Goal: Task Accomplishment & Management: Complete application form

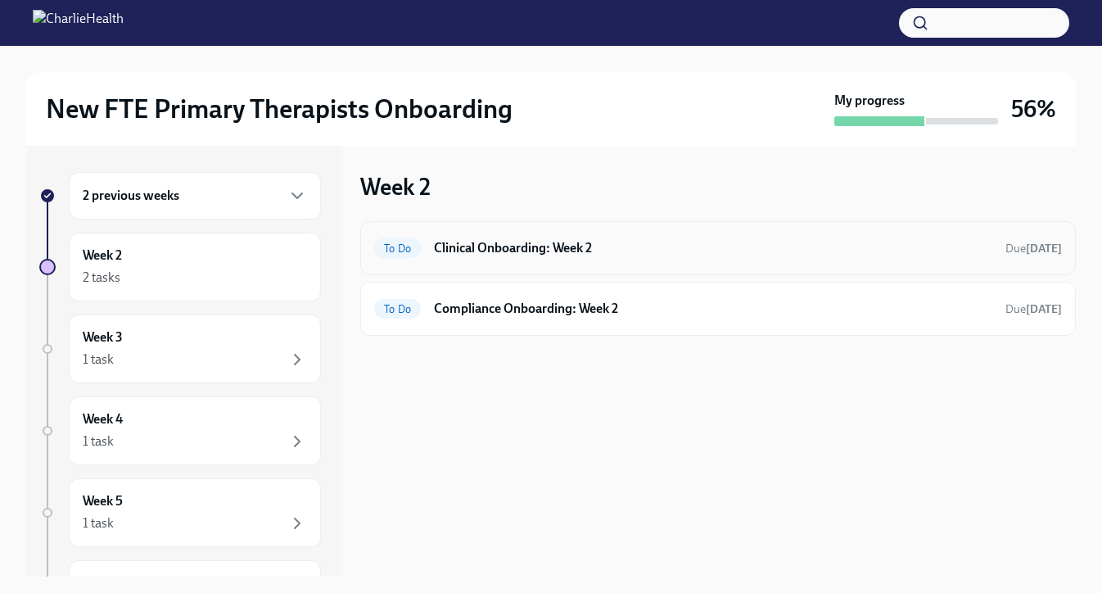
click at [540, 262] on div "To Do Clinical Onboarding: Week 2 Due [DATE]" at bounding box center [718, 248] width 716 height 54
click at [495, 254] on h6 "Clinical Onboarding: Week 2" at bounding box center [713, 248] width 558 height 18
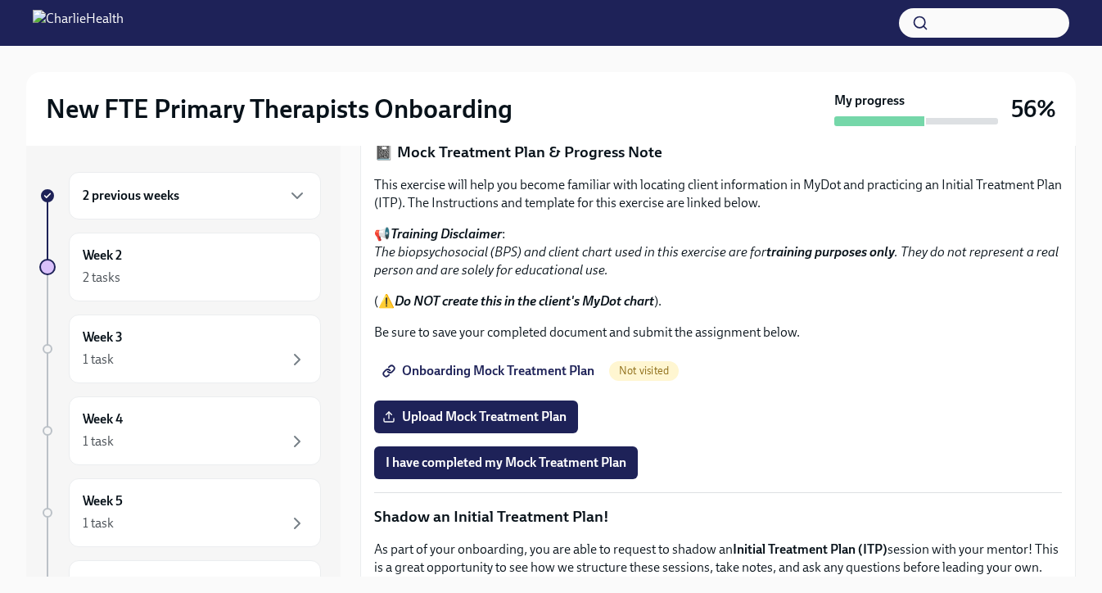
scroll to position [1050, 0]
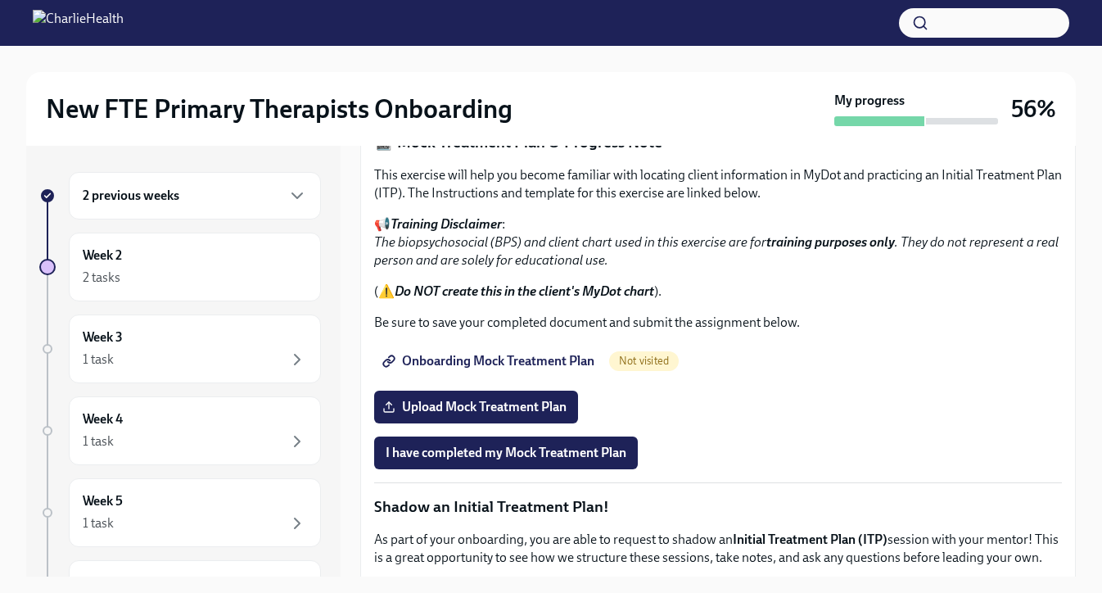
click at [531, 97] on span "I confirm I have reviewed the MBC training materials" at bounding box center [534, 88] width 297 height 16
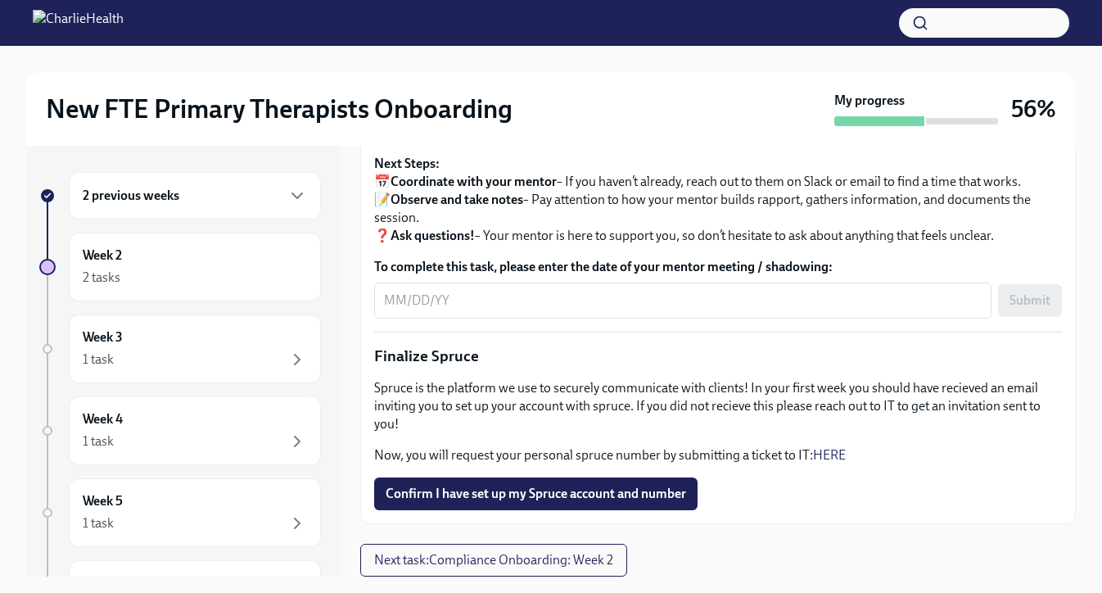
scroll to position [1855, 0]
click at [520, 497] on span "Confirm I have set up my Spruce account and number" at bounding box center [536, 493] width 300 height 16
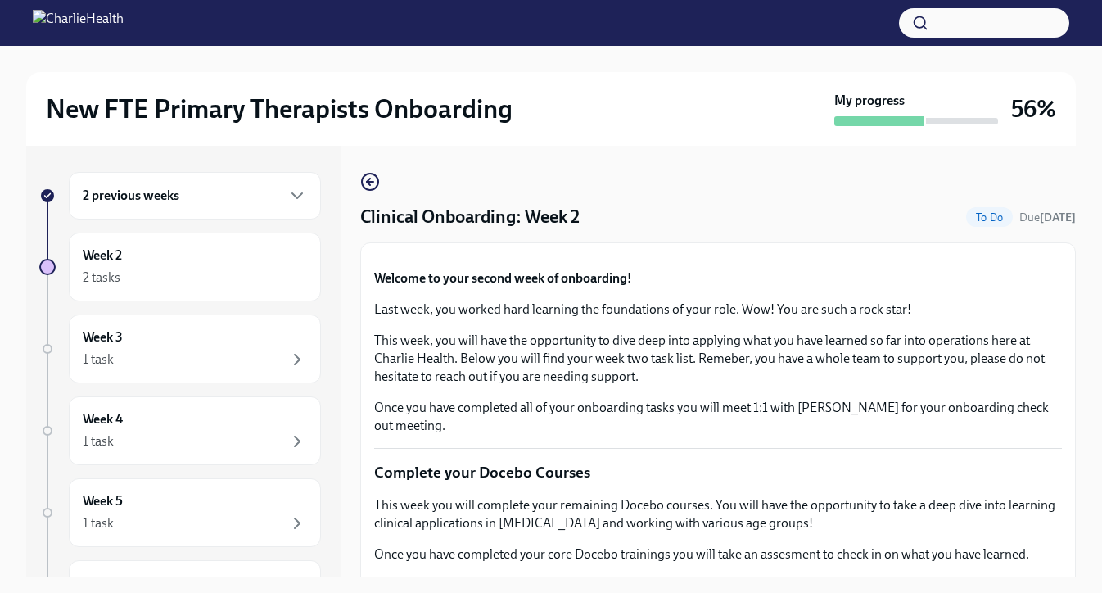
scroll to position [29, 0]
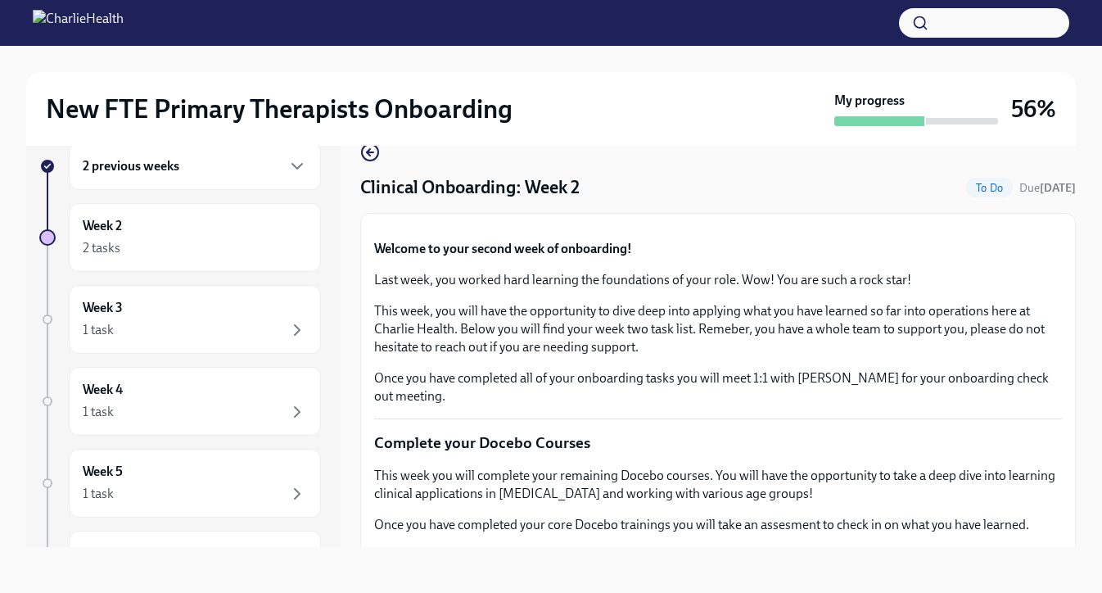
click at [256, 171] on div "2 previous weeks" at bounding box center [195, 166] width 224 height 20
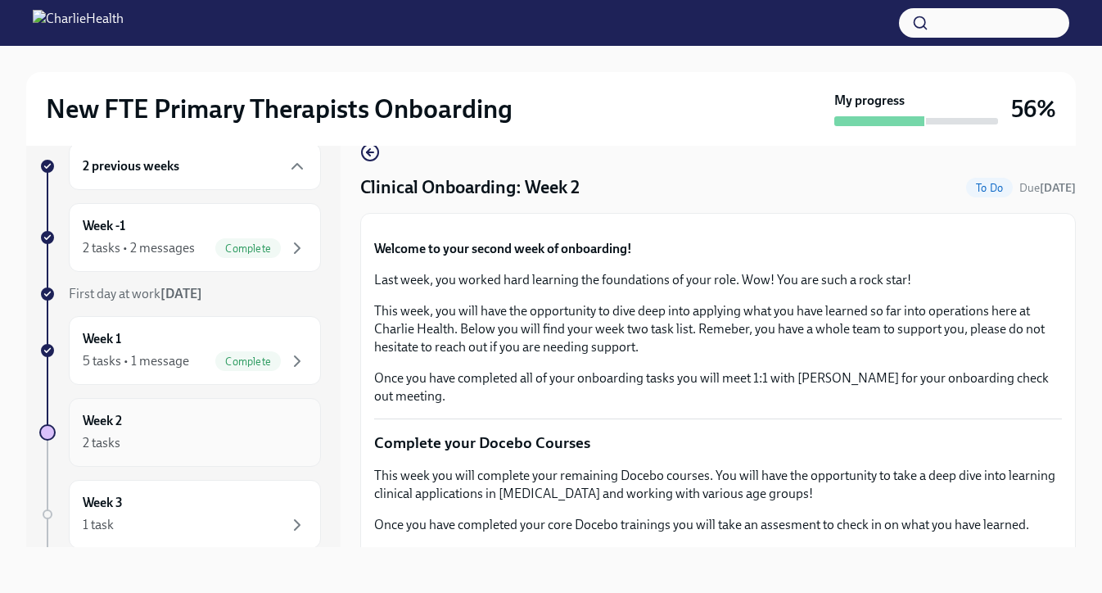
click at [201, 423] on div "Week 2 2 tasks" at bounding box center [195, 432] width 224 height 41
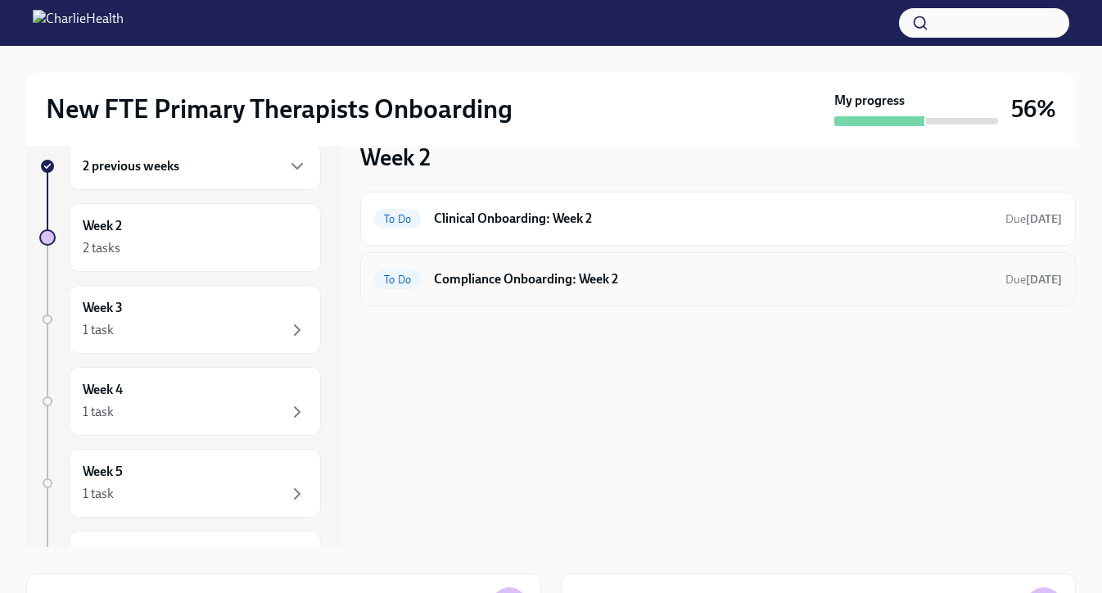
click at [580, 278] on h6 "Compliance Onboarding: Week 2" at bounding box center [713, 279] width 558 height 18
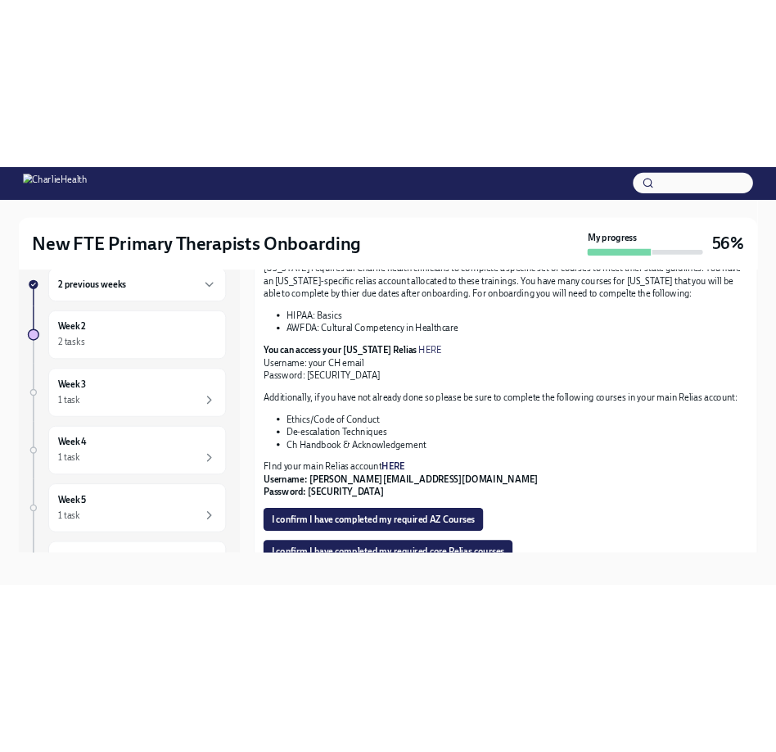
scroll to position [359, 0]
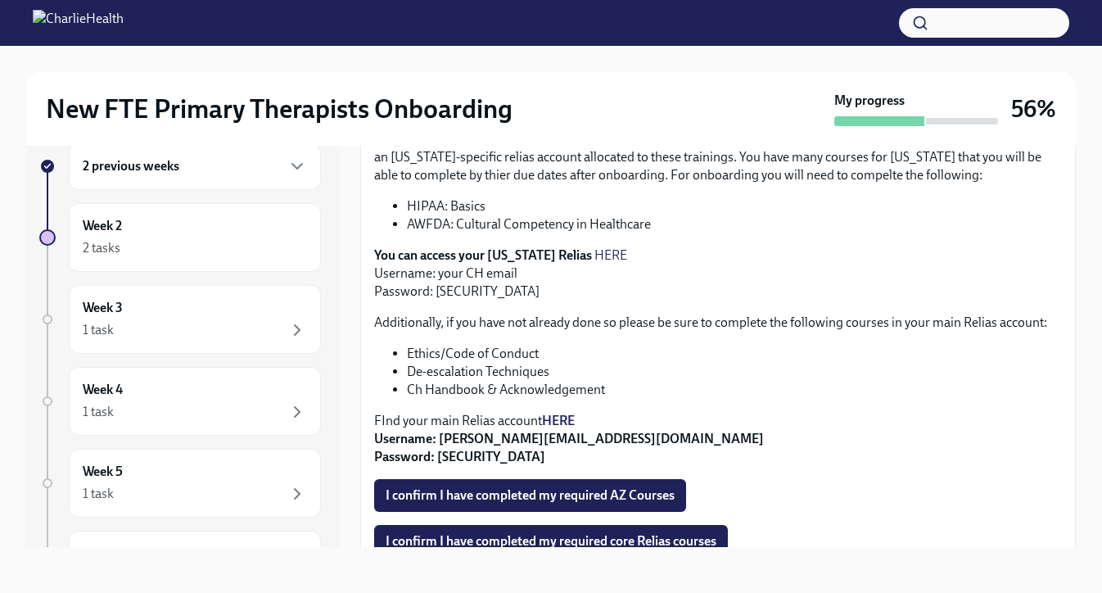
click at [594, 259] on link "HERE" at bounding box center [610, 255] width 33 height 16
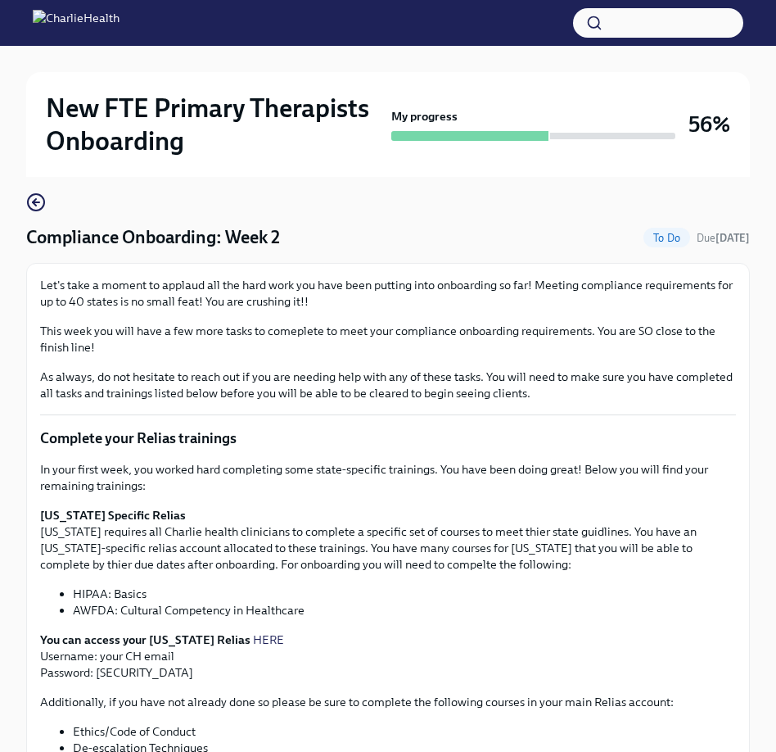
scroll to position [0, 0]
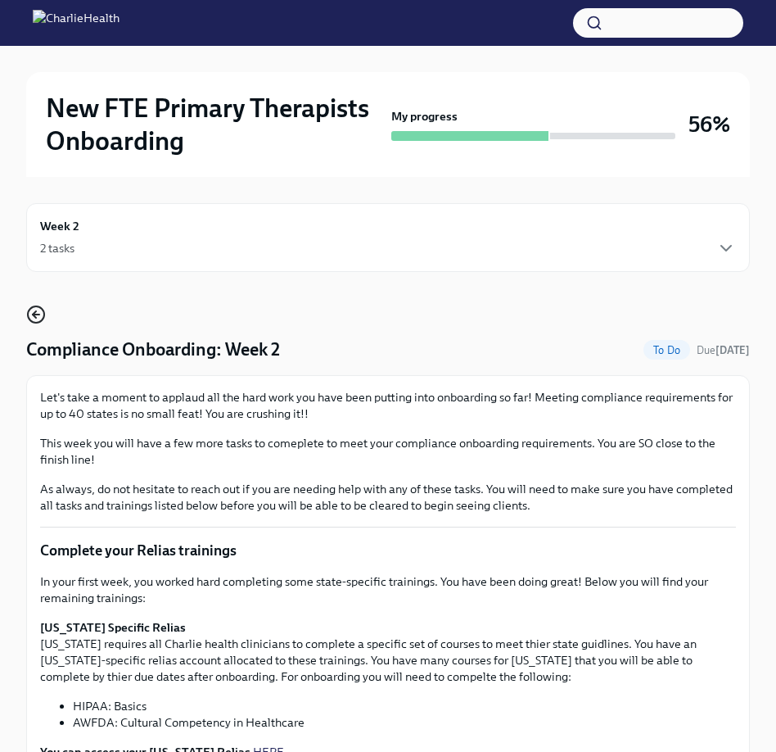
click at [35, 309] on icon "button" at bounding box center [36, 315] width 20 height 20
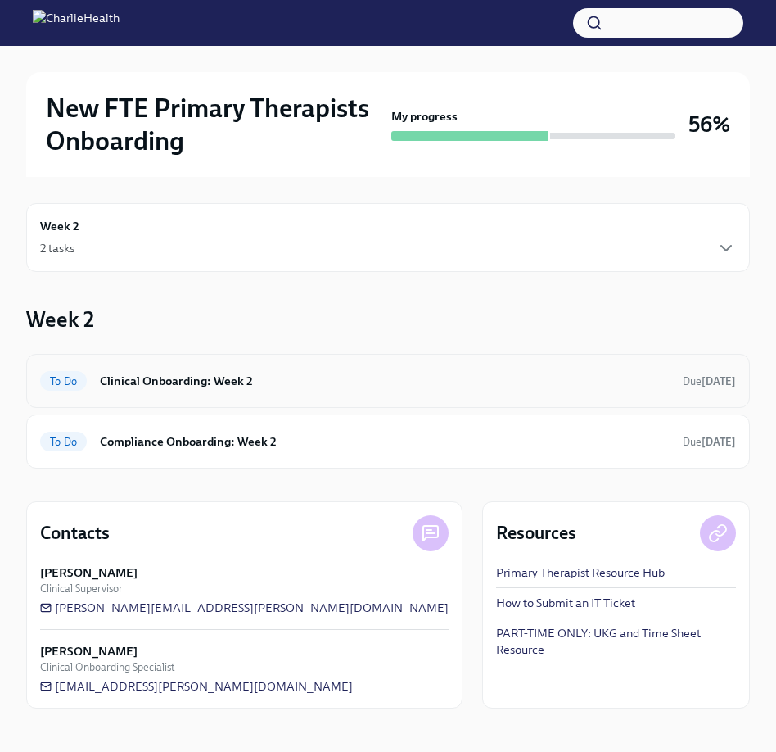
click at [193, 388] on h6 "Clinical Onboarding: Week 2" at bounding box center [385, 381] width 570 height 18
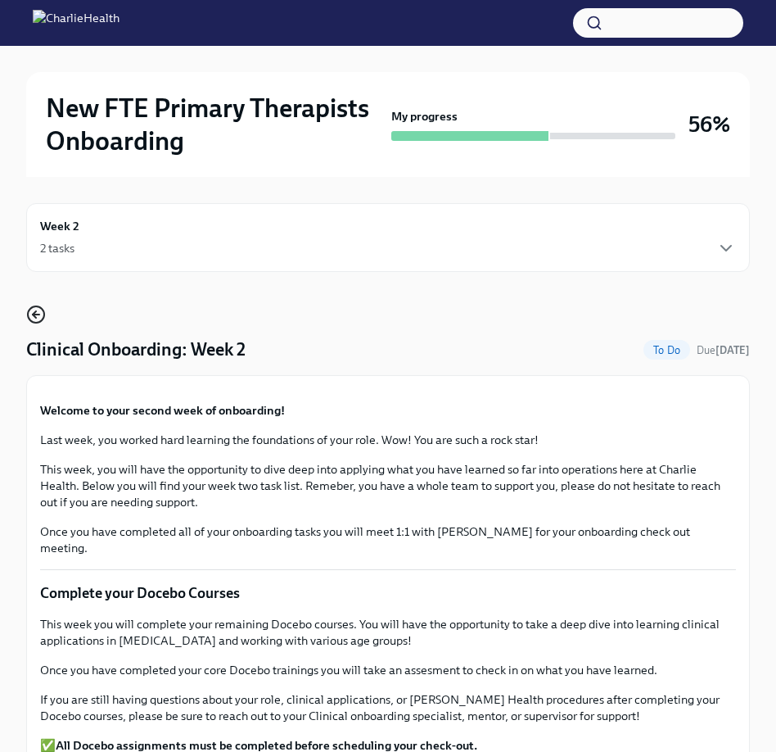
click at [28, 310] on icon "button" at bounding box center [36, 315] width 20 height 20
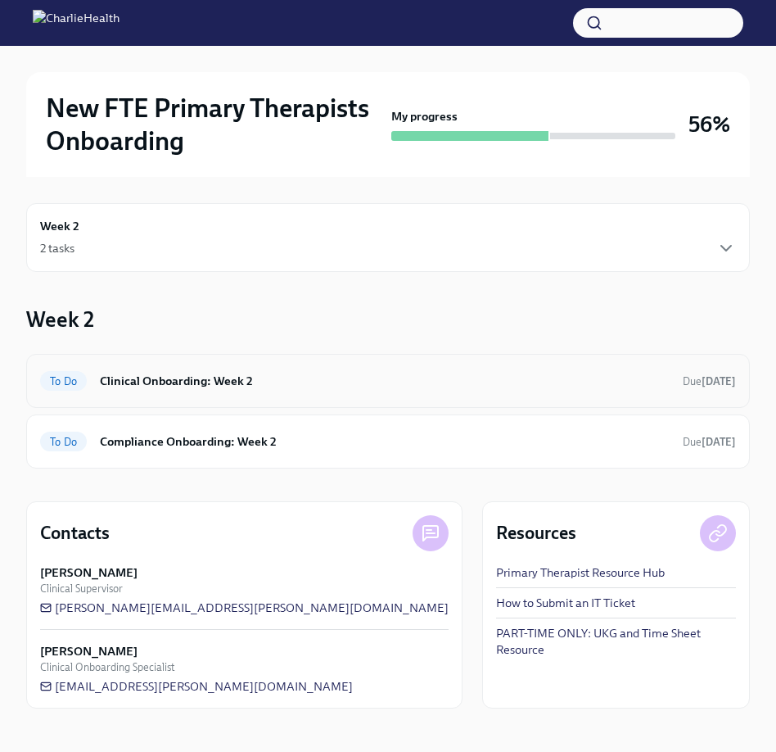
click at [352, 400] on div "To Do Clinical Onboarding: Week 2 Due [DATE]" at bounding box center [388, 381] width 724 height 54
click at [241, 378] on h6 "Clinical Onboarding: Week 2" at bounding box center [385, 381] width 570 height 18
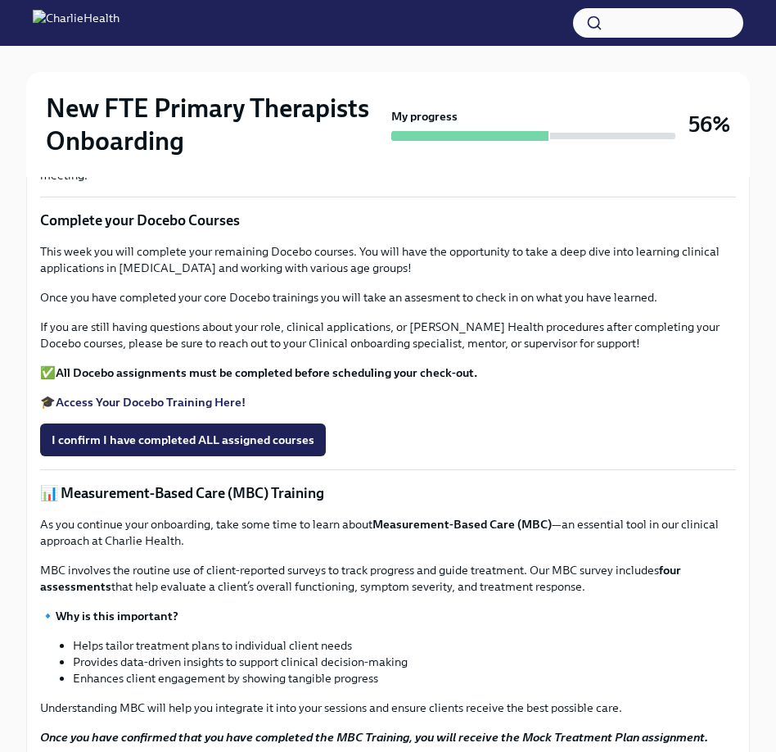
scroll to position [98, 0]
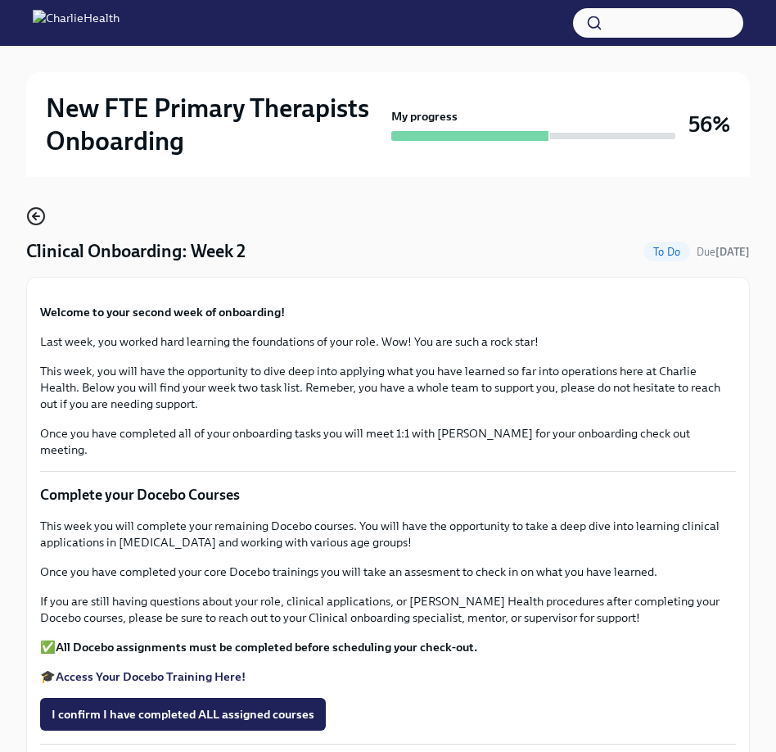
click at [36, 218] on icon "button" at bounding box center [34, 216] width 3 height 7
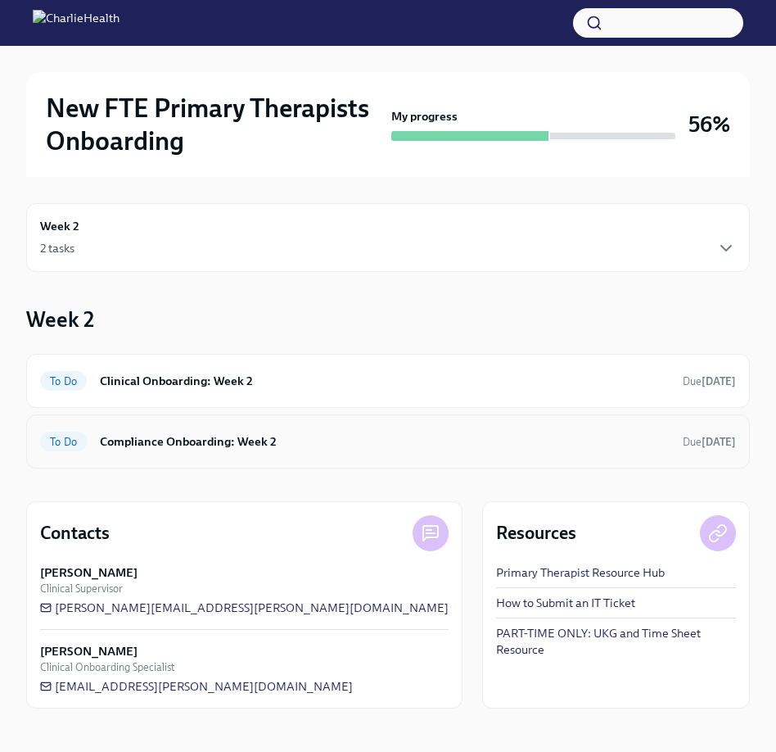
click at [156, 450] on div "To Do Compliance Onboarding: Week 2 Due [DATE]" at bounding box center [388, 441] width 696 height 26
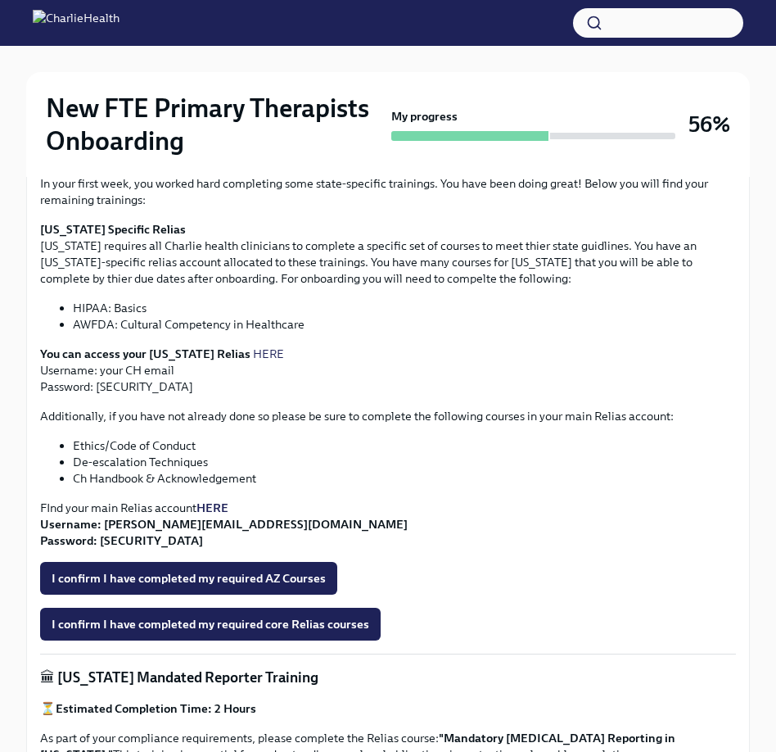
scroll to position [398, 0]
click at [253, 353] on link "HERE" at bounding box center [268, 353] width 31 height 15
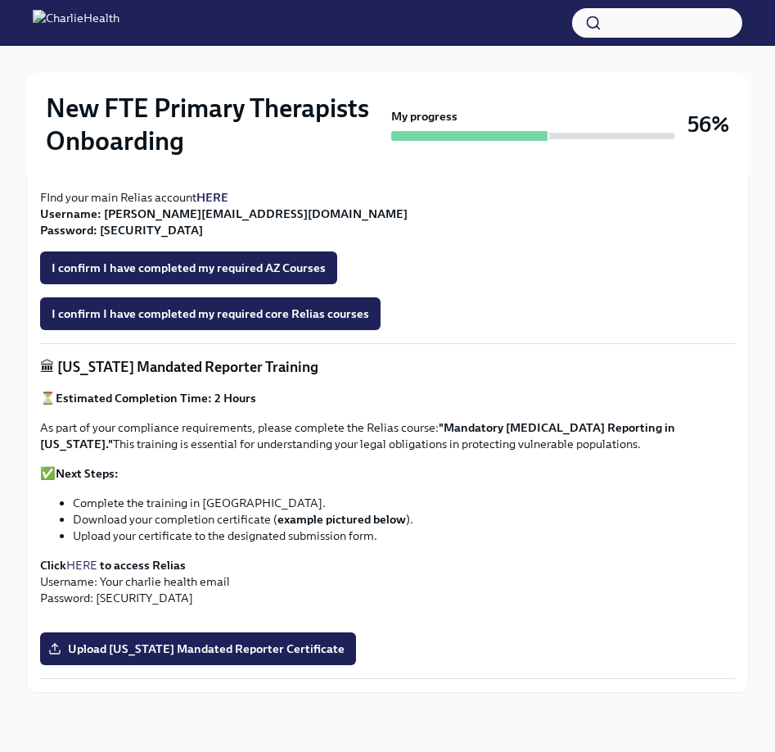
scroll to position [1138, 0]
